Goal: Navigation & Orientation: Find specific page/section

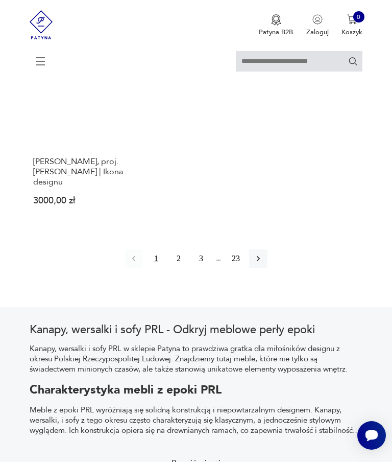
scroll to position [1308, 0]
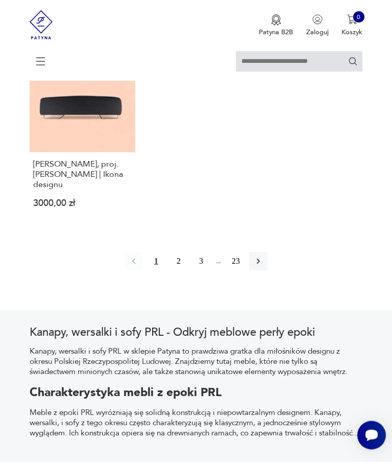
click at [175, 271] on button "2" at bounding box center [179, 261] width 18 height 18
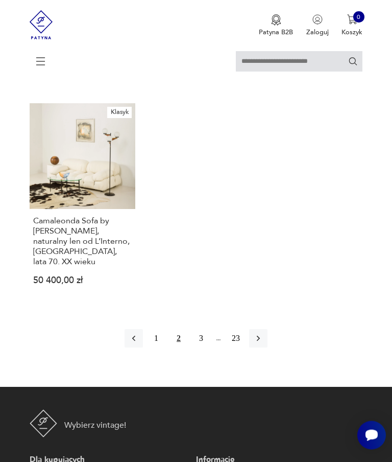
scroll to position [1336, 0]
click at [199, 347] on button "3" at bounding box center [201, 338] width 18 height 18
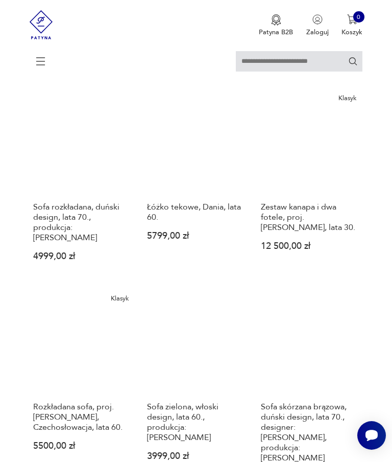
scroll to position [187, 0]
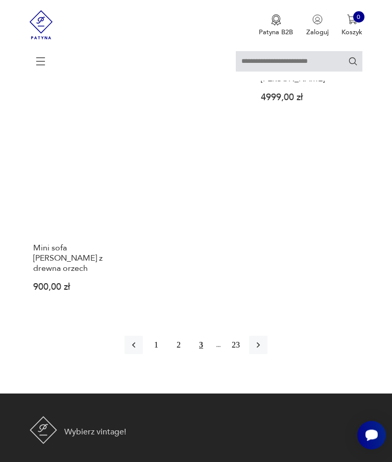
scroll to position [1310, 0]
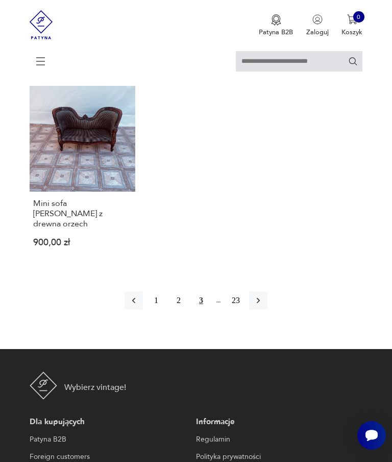
click at [260, 303] on icon "button" at bounding box center [258, 301] width 3 height 6
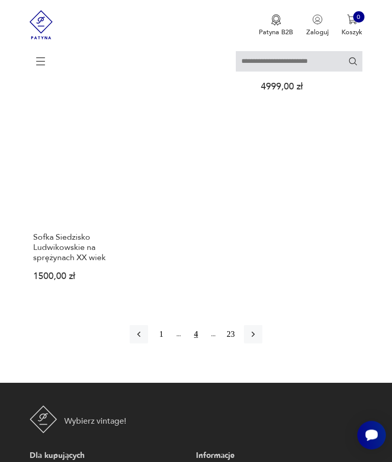
scroll to position [1320, 0]
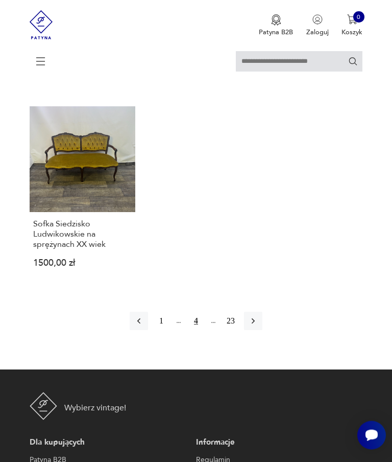
click at [258, 326] on icon "button" at bounding box center [253, 321] width 10 height 10
